Goal: Check status: Check status

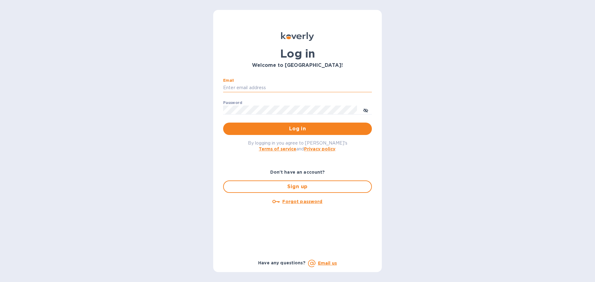
click at [262, 86] on input "Email" at bounding box center [297, 87] width 149 height 9
type input "accounts@customs.direct"
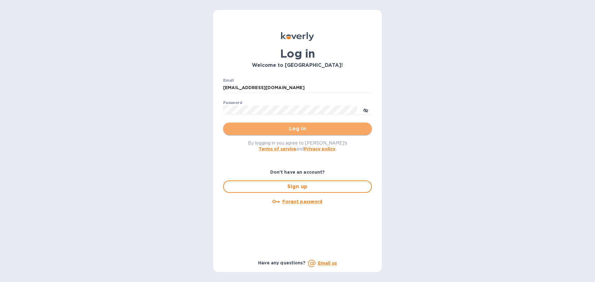
click at [283, 127] on span "Log in" at bounding box center [297, 128] width 139 height 7
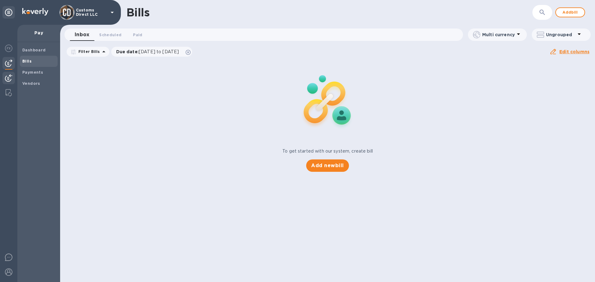
click at [9, 77] on img at bounding box center [8, 77] width 7 height 7
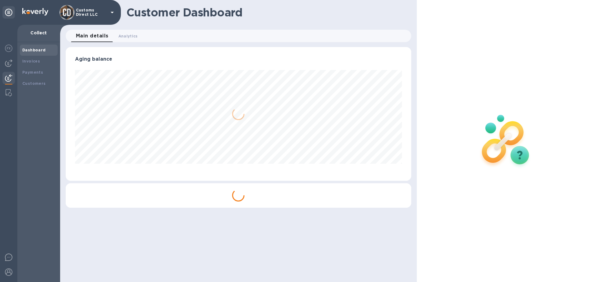
scroll to position [134, 345]
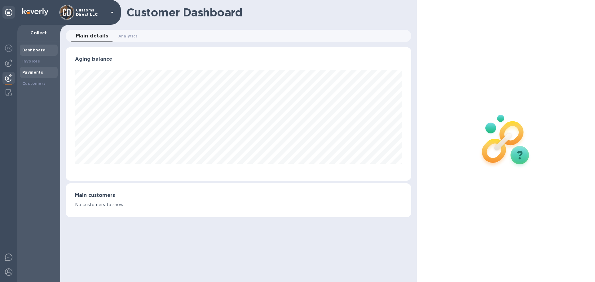
click at [32, 72] on b "Payments" at bounding box center [32, 72] width 21 height 5
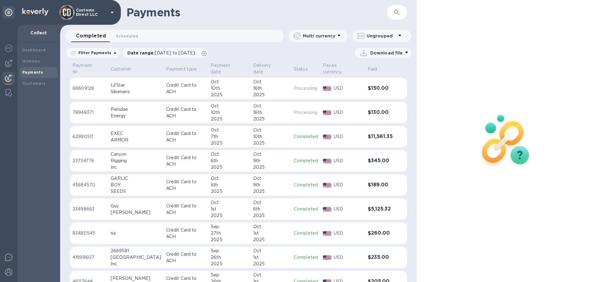
click at [175, 79] on td "Credit Card to ACH" at bounding box center [186, 89] width 45 height 22
